Goal: Find specific page/section: Find specific page/section

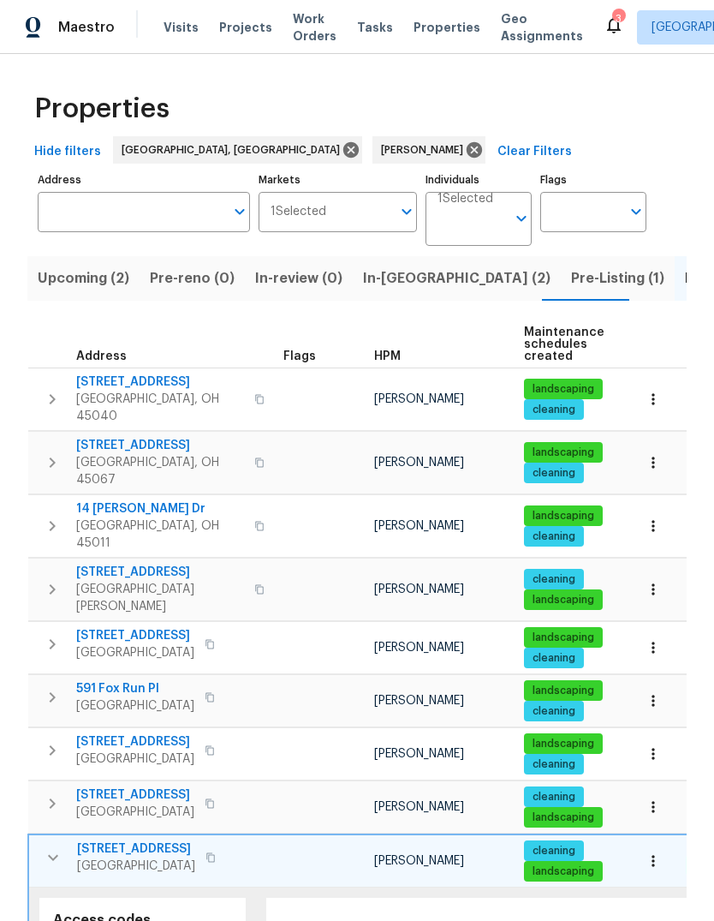
click at [381, 284] on span "In-[GEOGRAPHIC_DATA] (2)" at bounding box center [457, 278] width 188 height 24
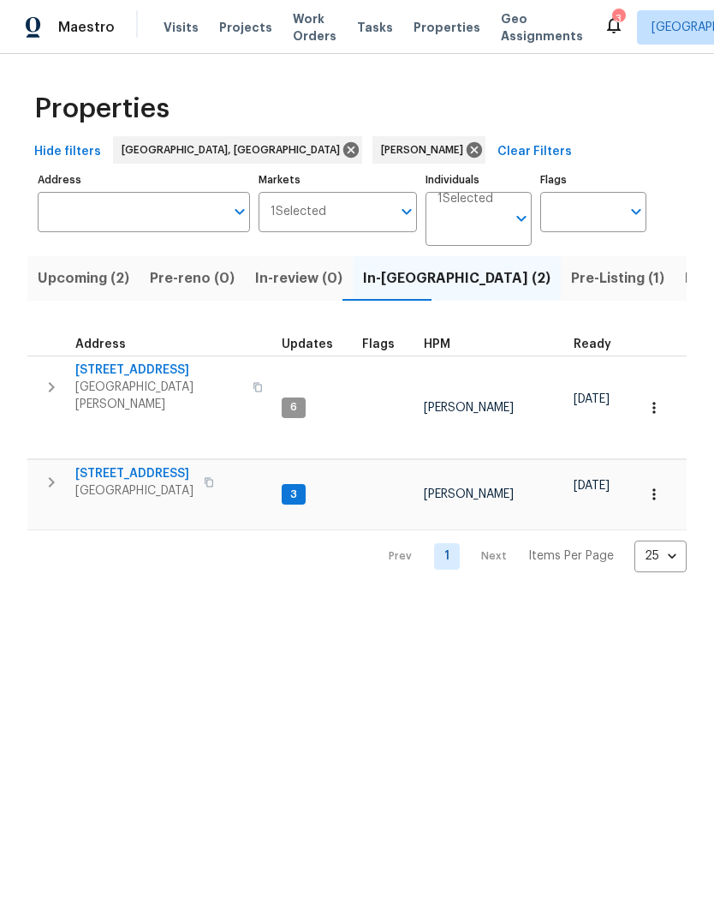
click at [150, 465] on span "[STREET_ADDRESS]" at bounding box center [134, 473] width 118 height 17
click at [654, 486] on icon "button" at bounding box center [654, 494] width 17 height 17
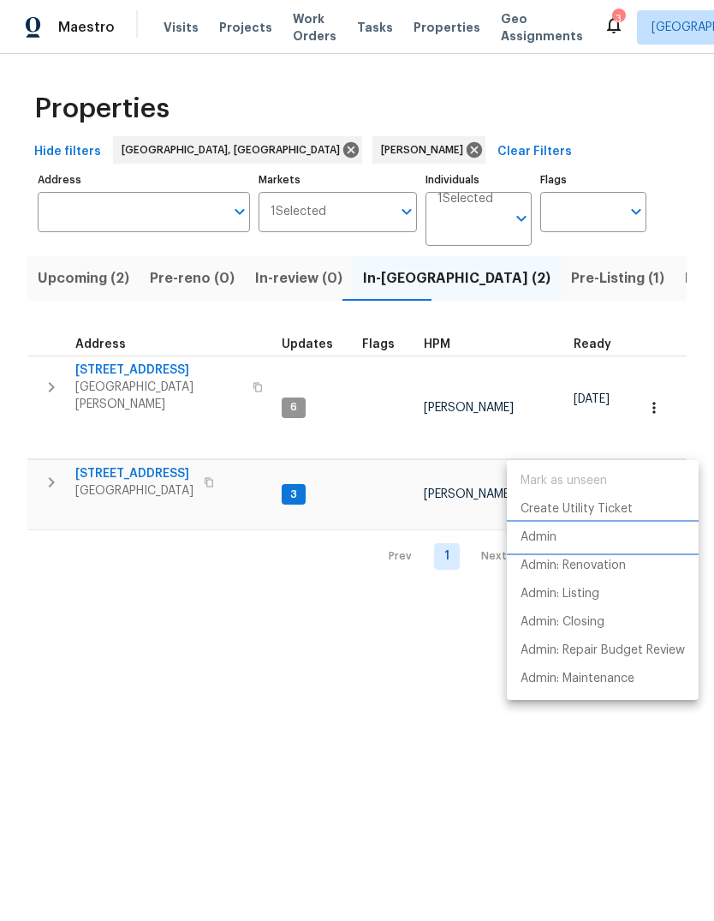
click at [582, 539] on li "Admin" at bounding box center [603, 537] width 192 height 28
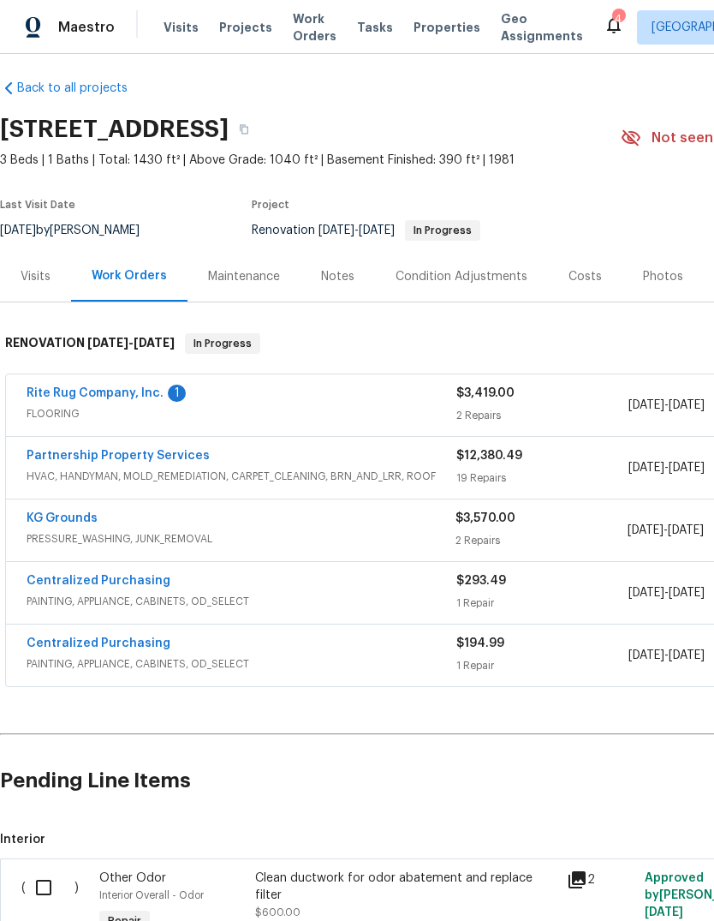
scroll to position [8, -2]
